Goal: Find specific page/section: Find specific page/section

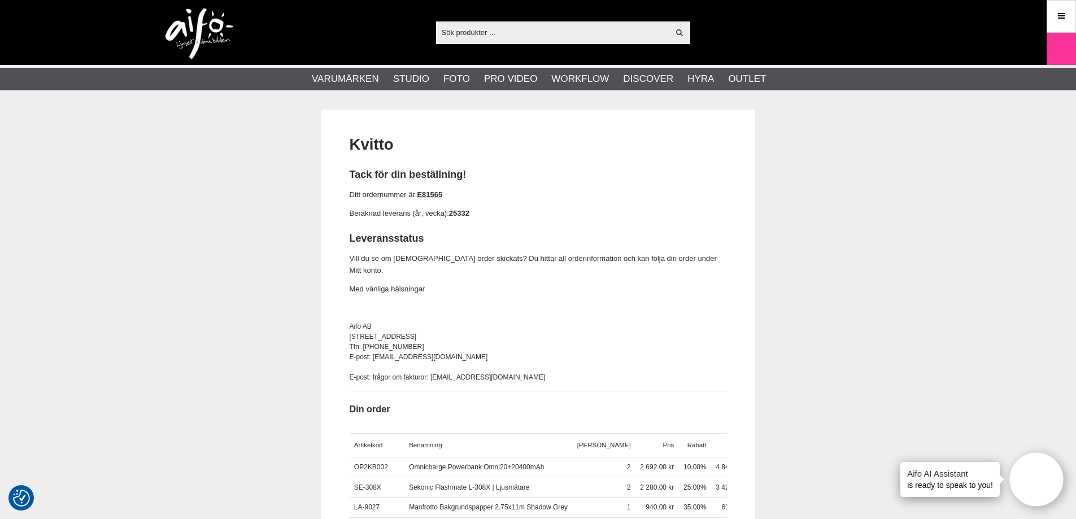
type input "EL-11088"
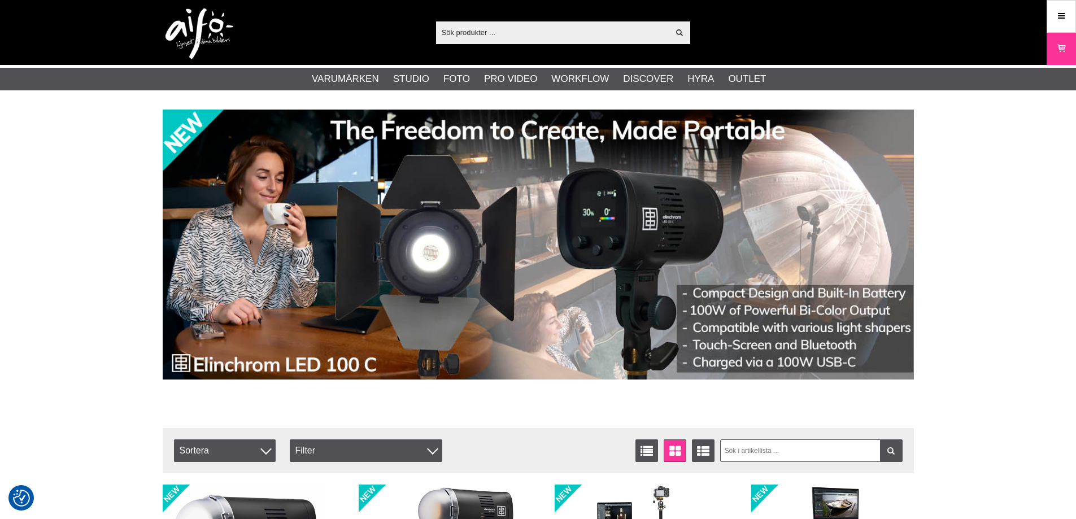
checkbox input "true"
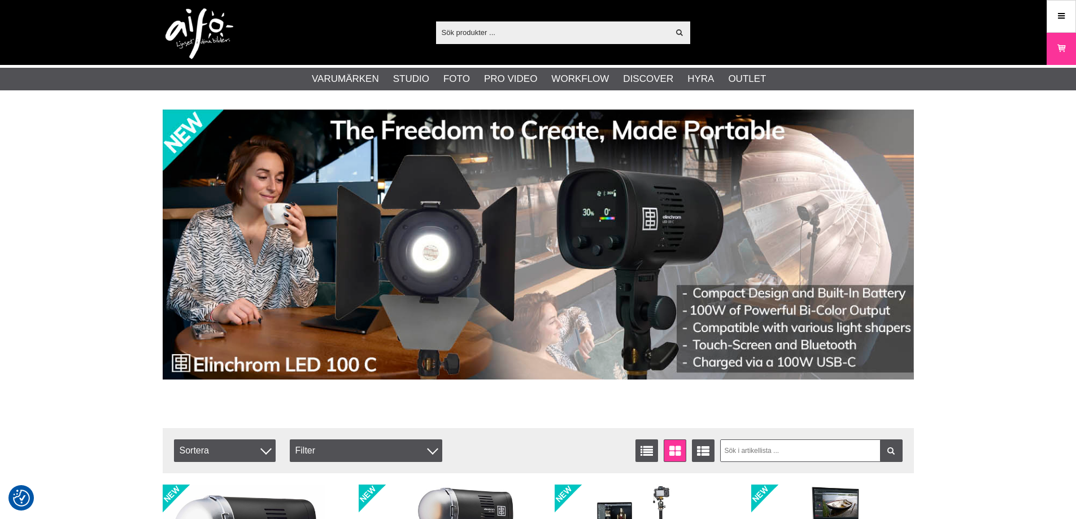
click at [543, 35] on input "text" at bounding box center [552, 32] width 233 height 17
paste input "EL-11088"
type input "EL-11088"
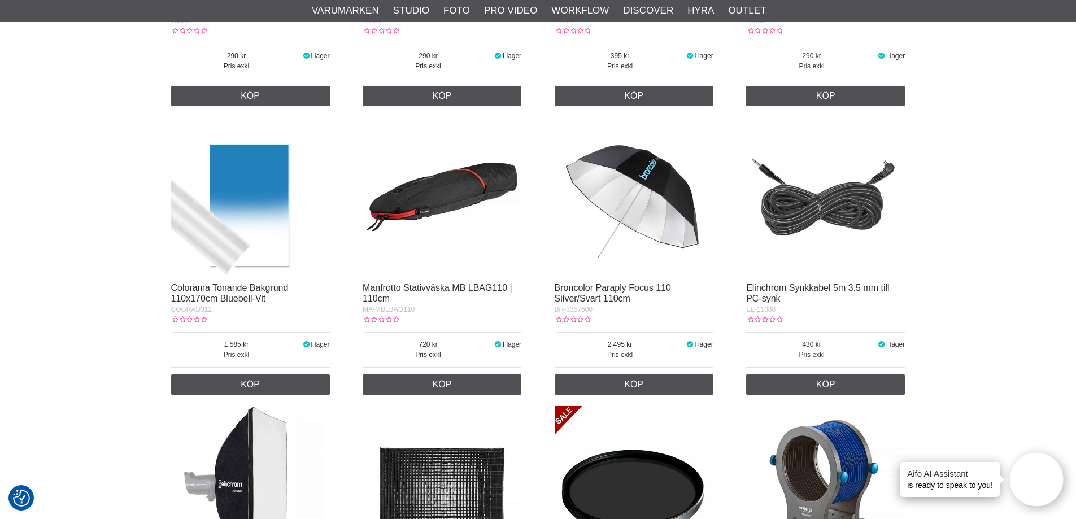
scroll to position [734, 0]
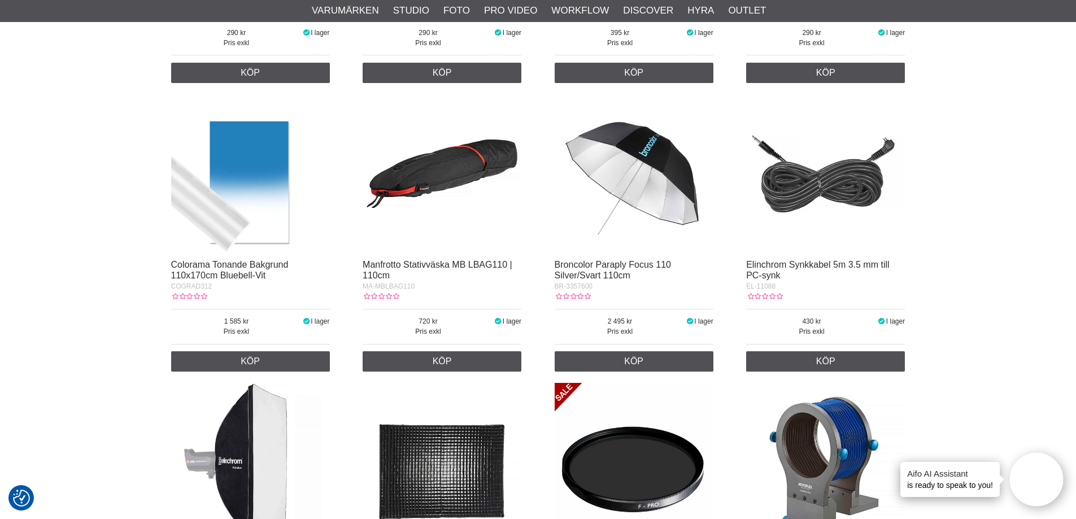
click at [854, 203] on img at bounding box center [825, 173] width 159 height 159
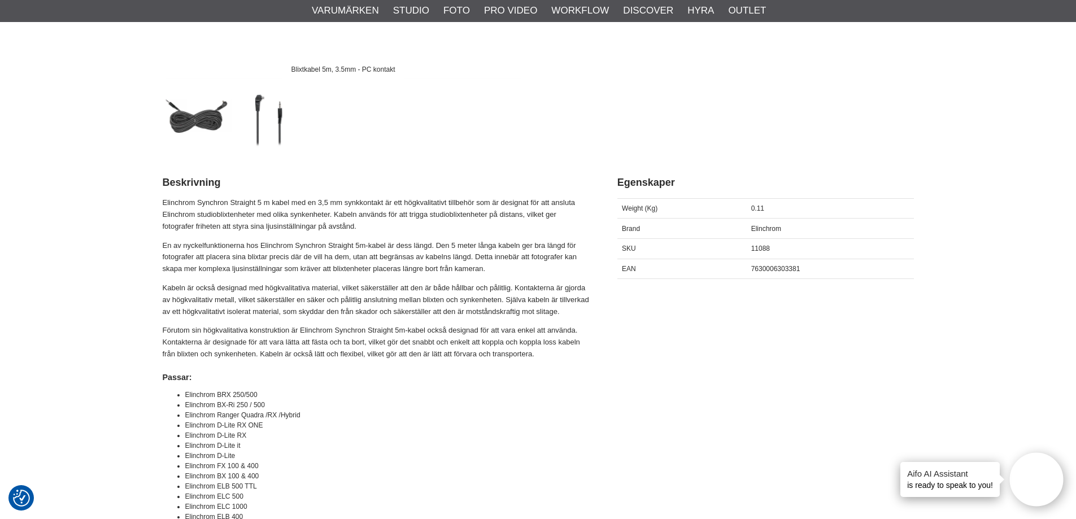
scroll to position [452, 0]
